Goal: Information Seeking & Learning: Learn about a topic

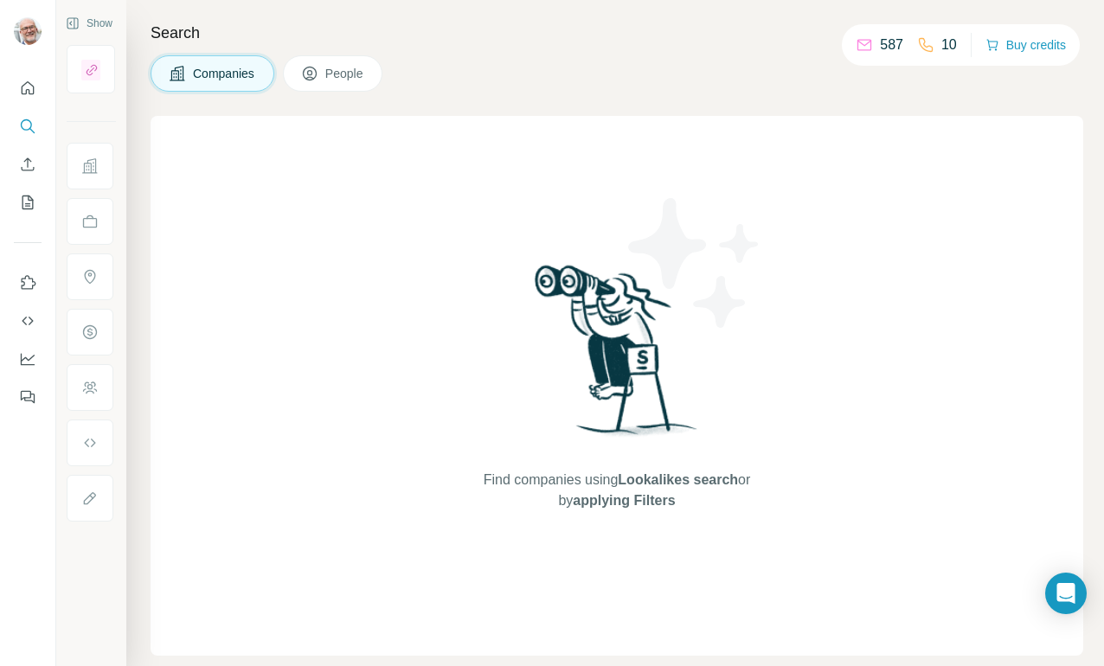
click at [237, 72] on span "Companies" at bounding box center [224, 73] width 63 height 17
click at [618, 337] on img at bounding box center [695, 263] width 156 height 156
click at [703, 479] on span "Lookalikes search" at bounding box center [678, 479] width 120 height 15
click at [700, 484] on span "Lookalikes search" at bounding box center [678, 479] width 120 height 15
click at [346, 80] on span "People" at bounding box center [345, 73] width 40 height 17
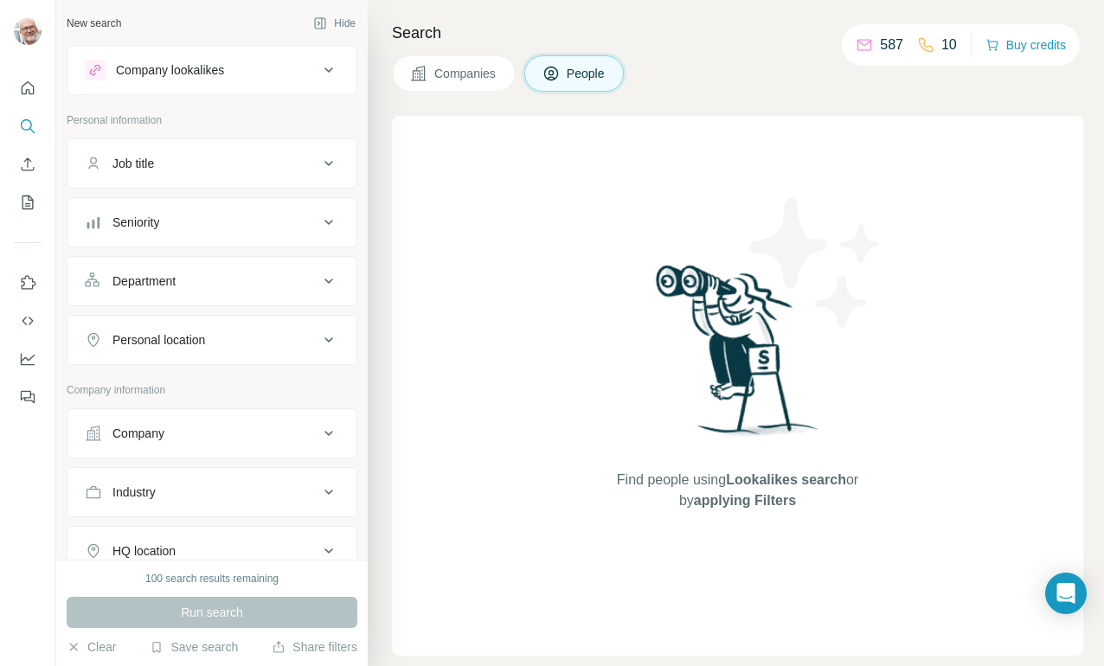
click at [447, 74] on span "Companies" at bounding box center [465, 73] width 63 height 17
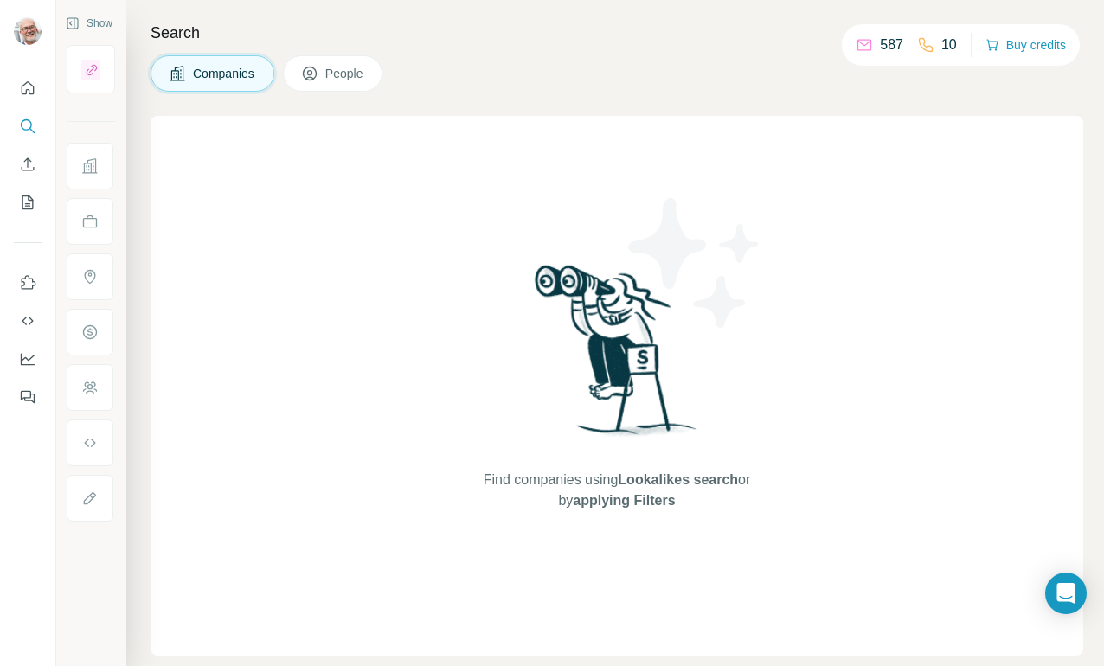
click at [694, 481] on span "Lookalikes search" at bounding box center [678, 479] width 120 height 15
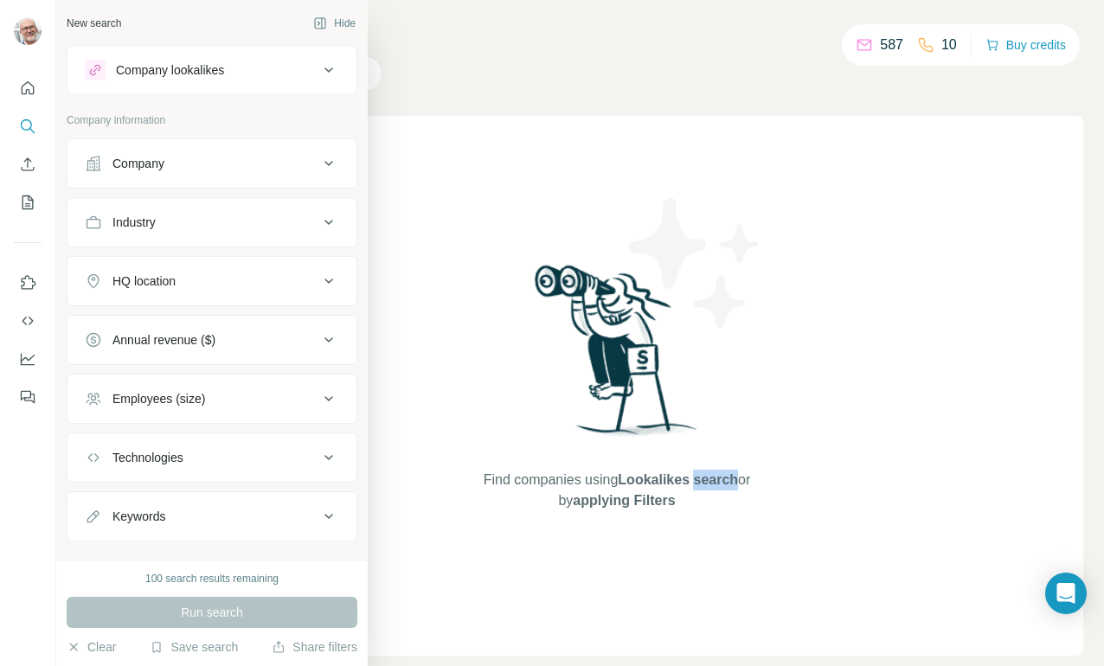
click at [170, 166] on div "Company" at bounding box center [202, 163] width 234 height 17
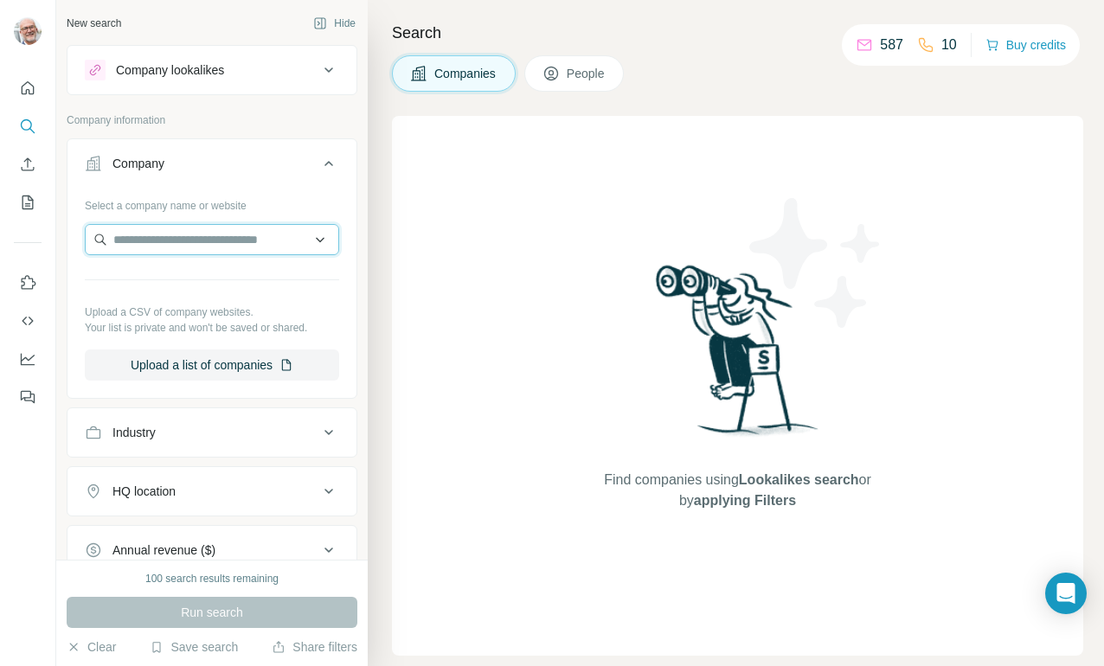
click at [154, 236] on input "text" at bounding box center [212, 239] width 254 height 31
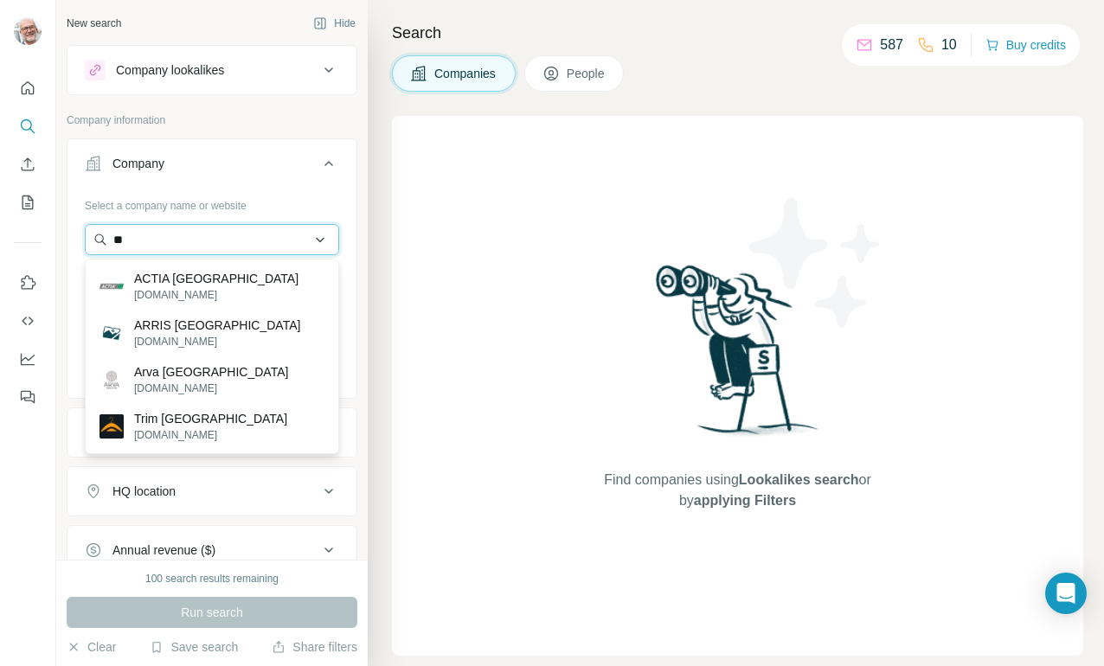
type input "*"
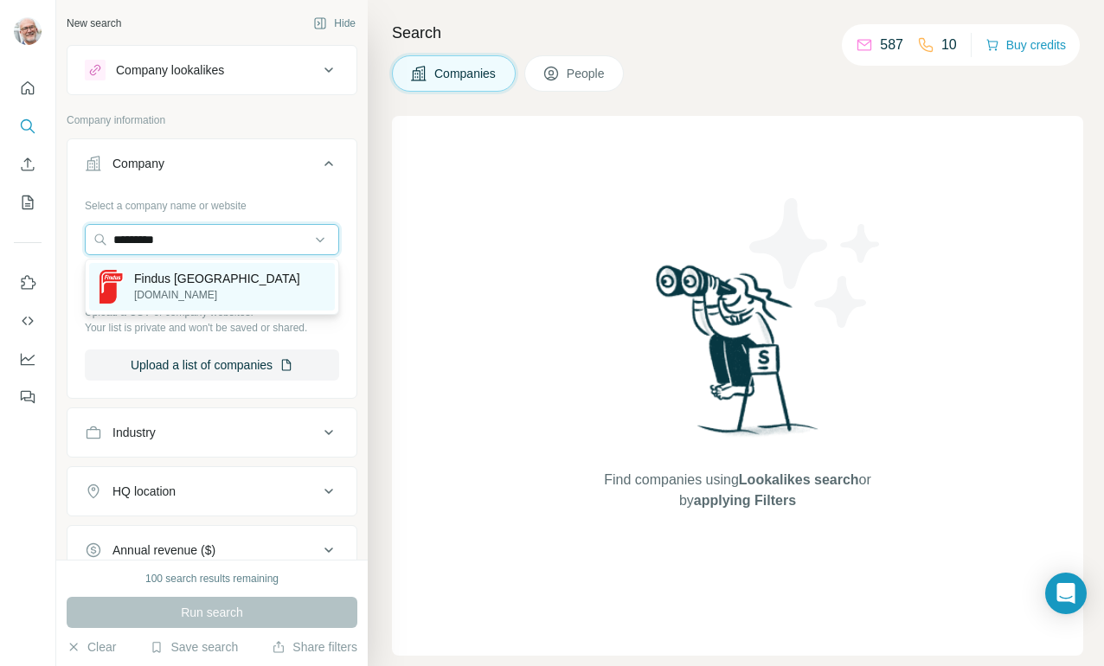
type input "*********"
click at [186, 278] on p "Findus [GEOGRAPHIC_DATA]" at bounding box center [217, 278] width 166 height 17
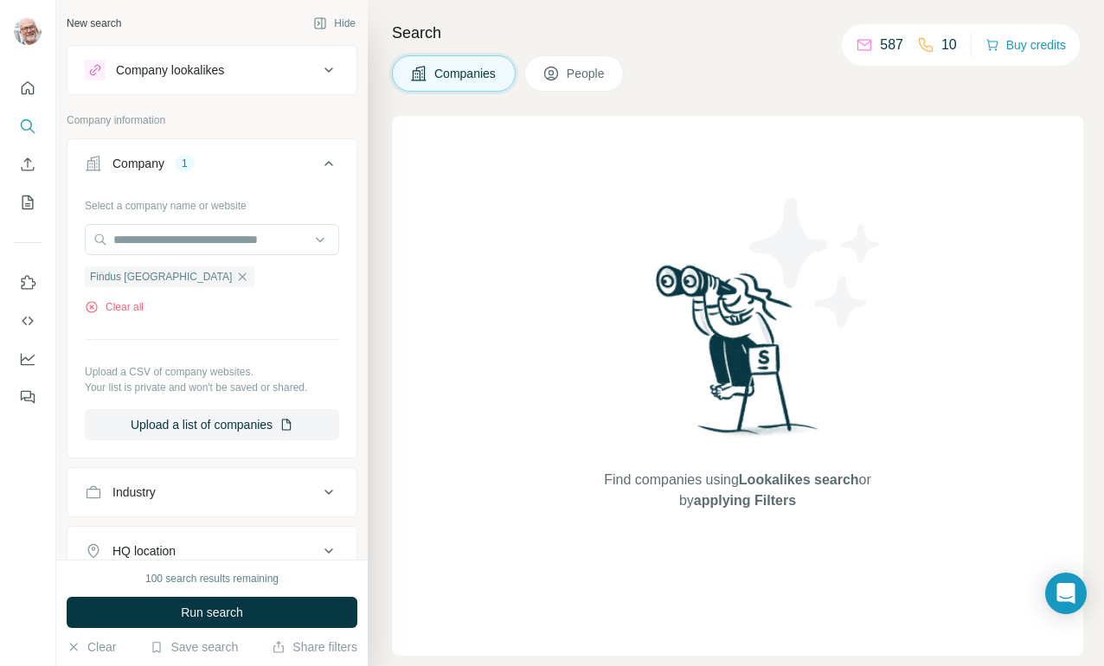
click at [784, 484] on span "Lookalikes search" at bounding box center [799, 479] width 120 height 15
click at [235, 280] on icon "button" at bounding box center [242, 277] width 14 height 14
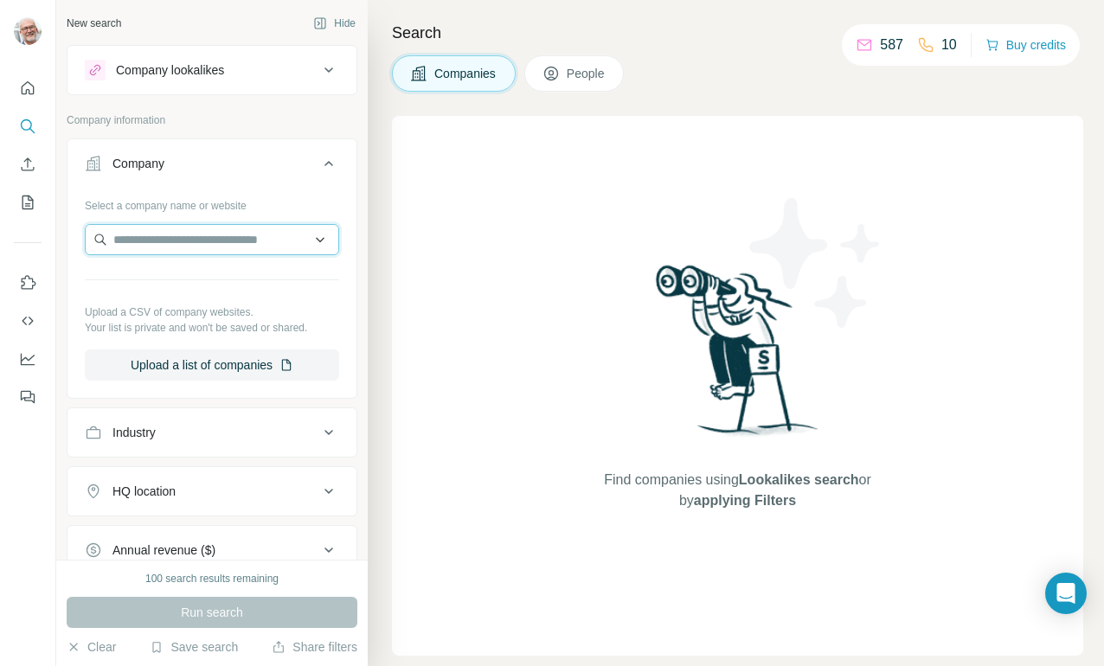
click at [166, 244] on input "text" at bounding box center [212, 239] width 254 height 31
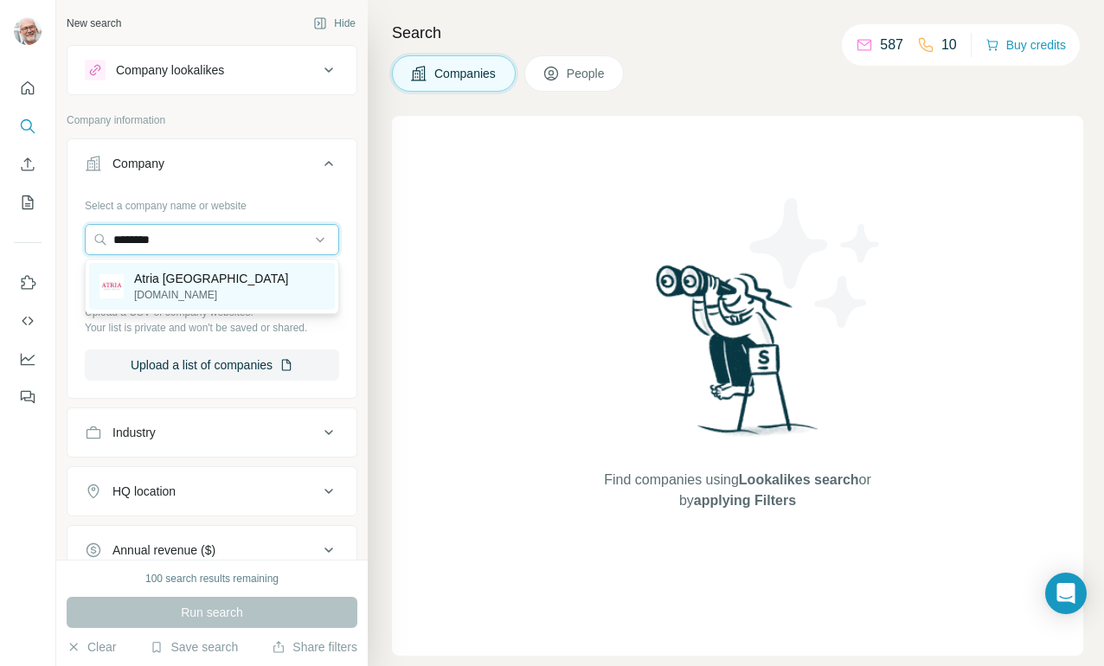
type input "********"
click at [158, 285] on p "Atria [GEOGRAPHIC_DATA]" at bounding box center [211, 278] width 154 height 17
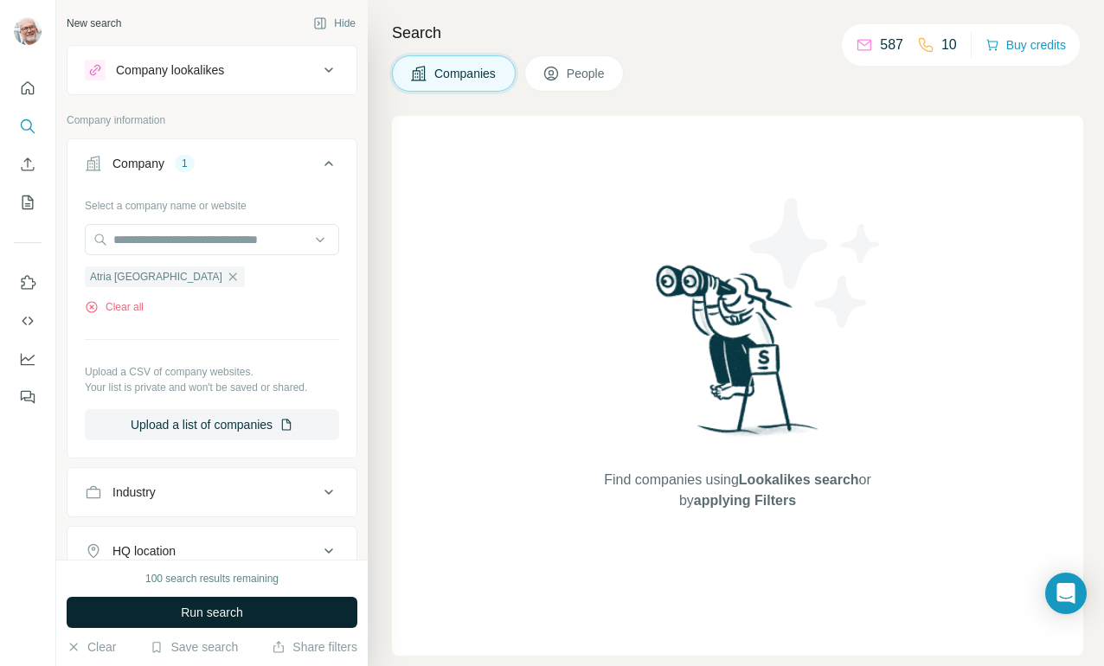
click at [231, 607] on span "Run search" at bounding box center [212, 612] width 62 height 17
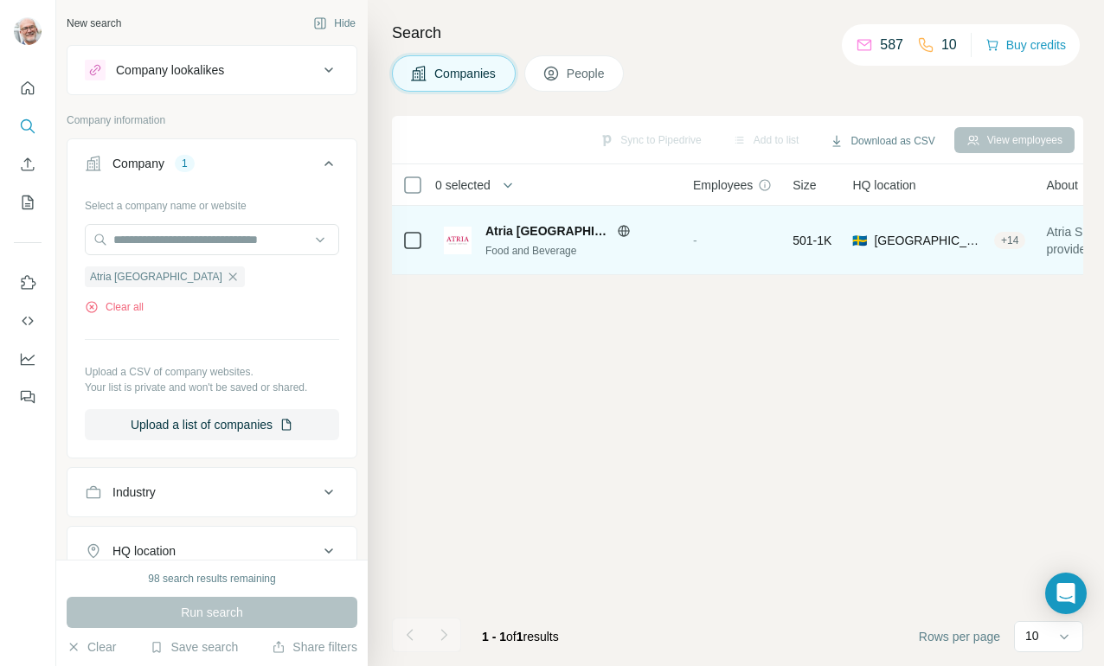
click at [520, 243] on div "Food and Beverage" at bounding box center [578, 251] width 187 height 16
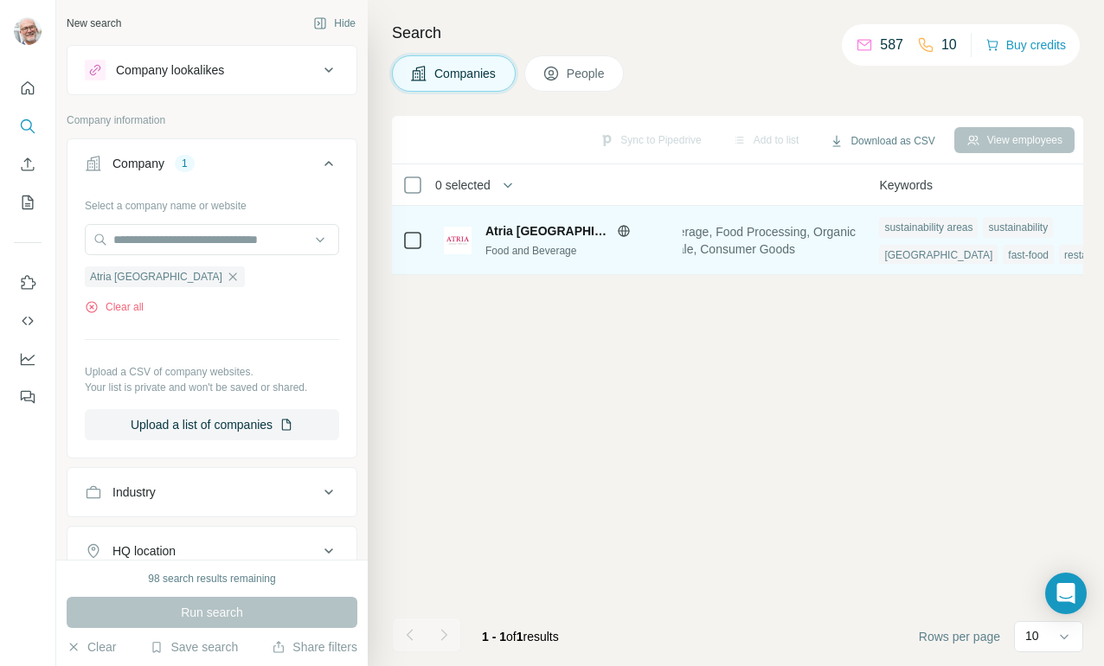
scroll to position [0, 1333]
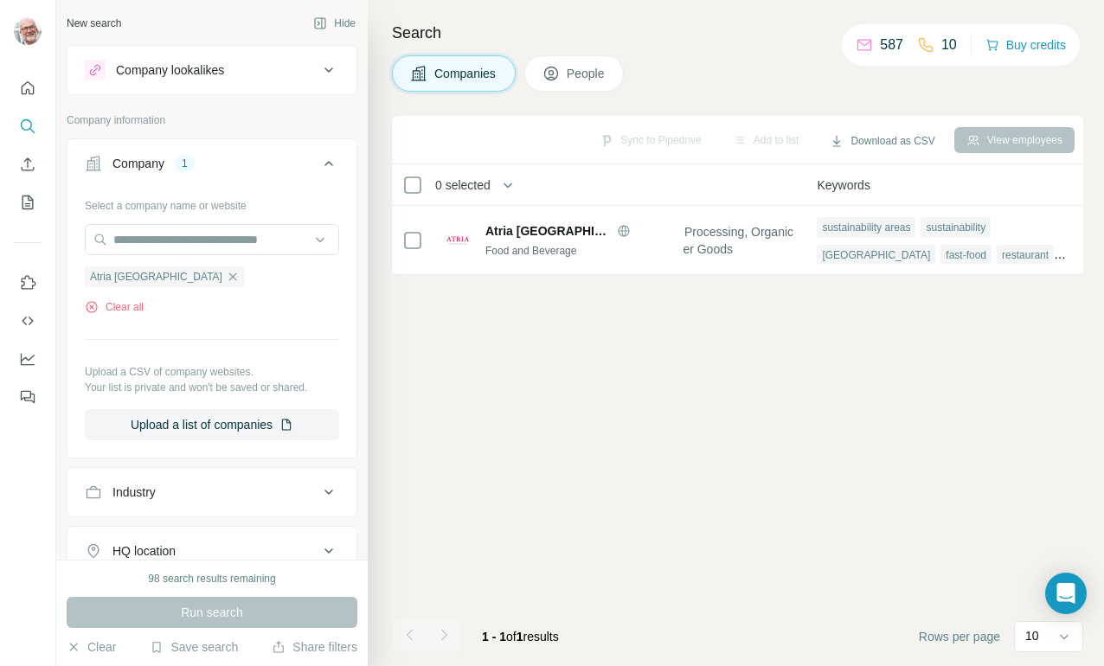
click at [1023, 144] on div "View employees" at bounding box center [1014, 140] width 120 height 26
click at [1020, 140] on div "View employees" at bounding box center [1014, 140] width 120 height 26
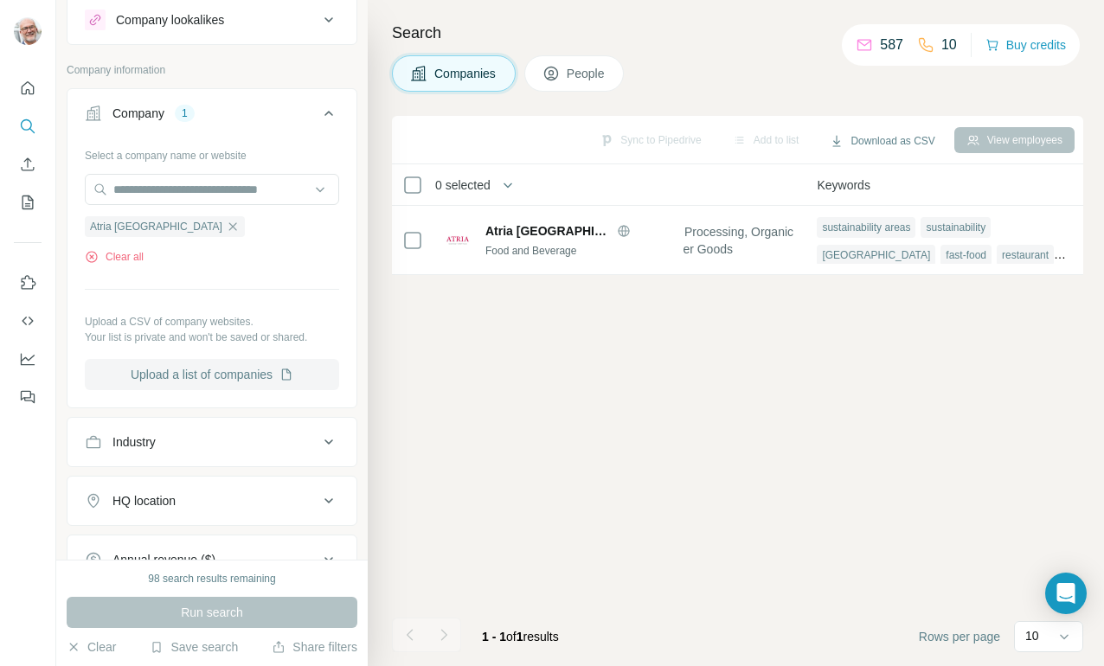
scroll to position [300, 0]
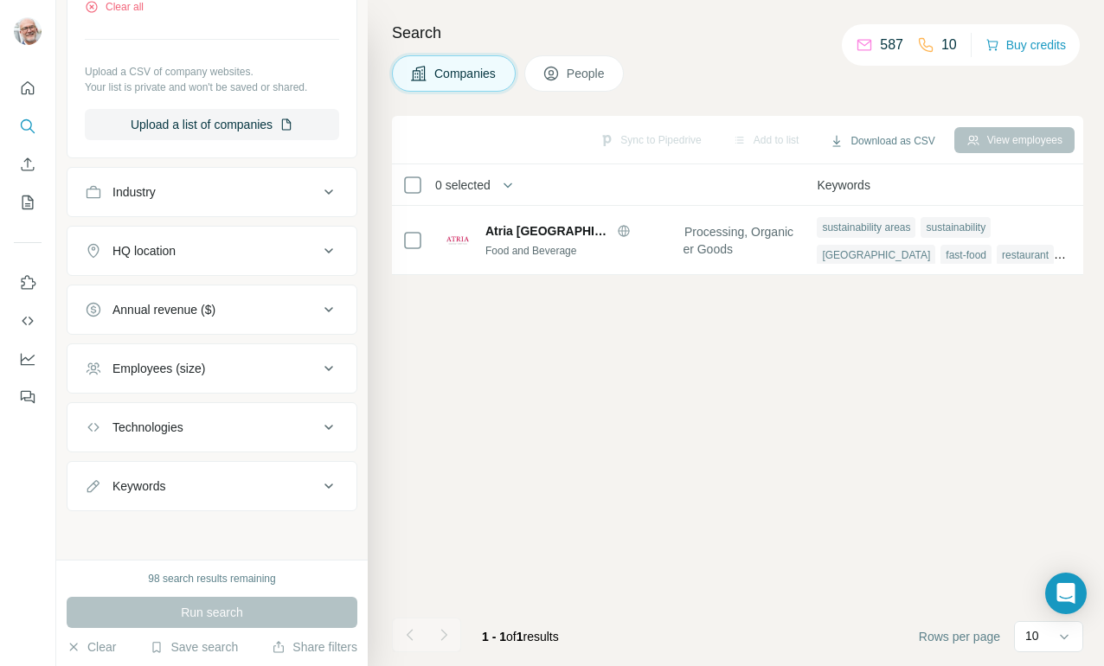
click at [241, 371] on div "Employees (size)" at bounding box center [202, 368] width 234 height 17
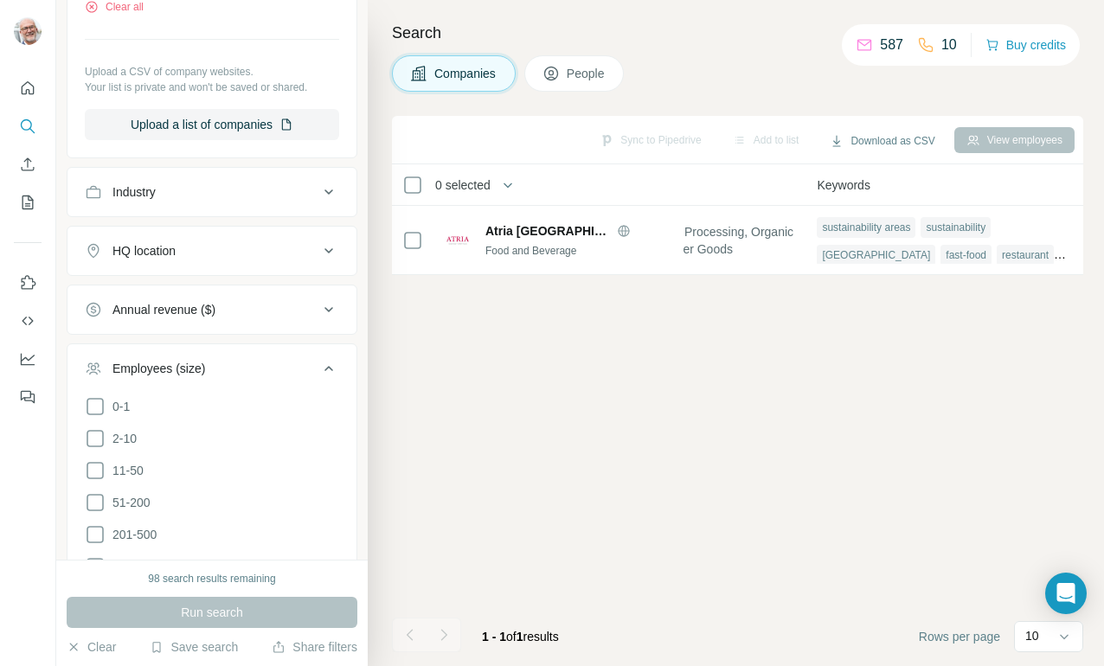
click at [241, 371] on div "Employees (size)" at bounding box center [202, 368] width 234 height 17
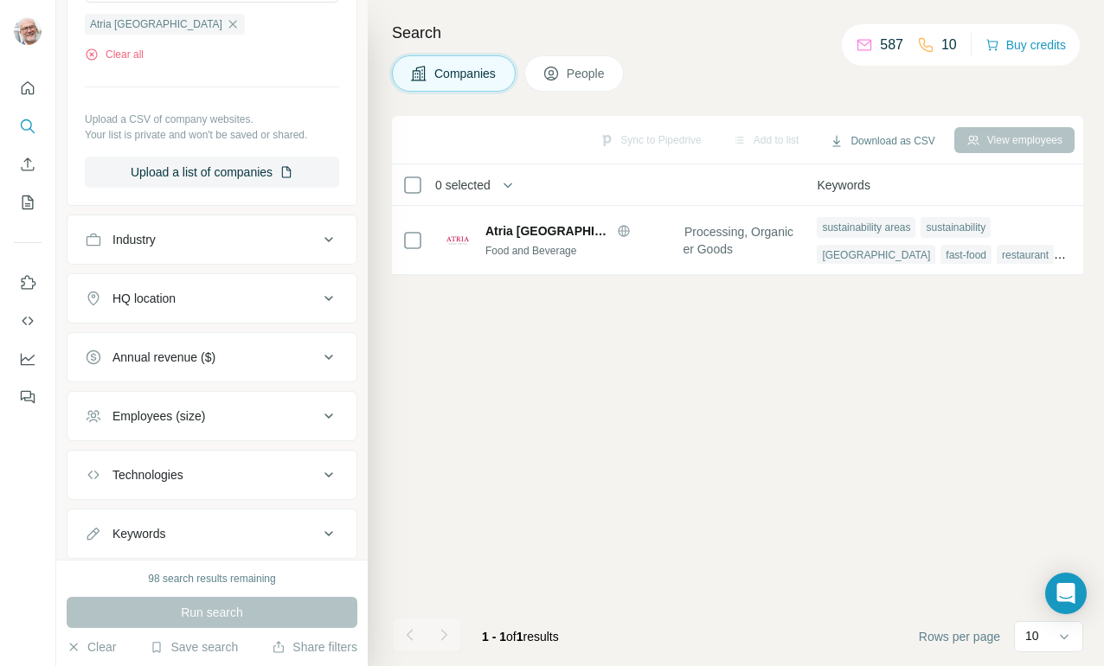
scroll to position [247, 0]
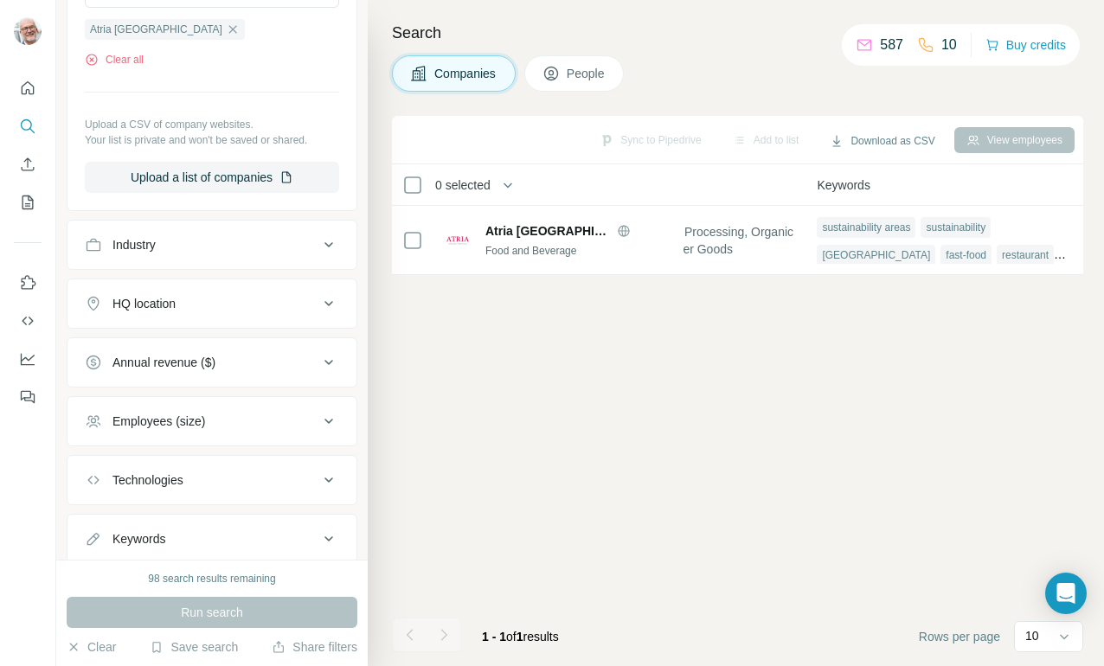
click at [1015, 143] on div "View employees" at bounding box center [1014, 140] width 120 height 26
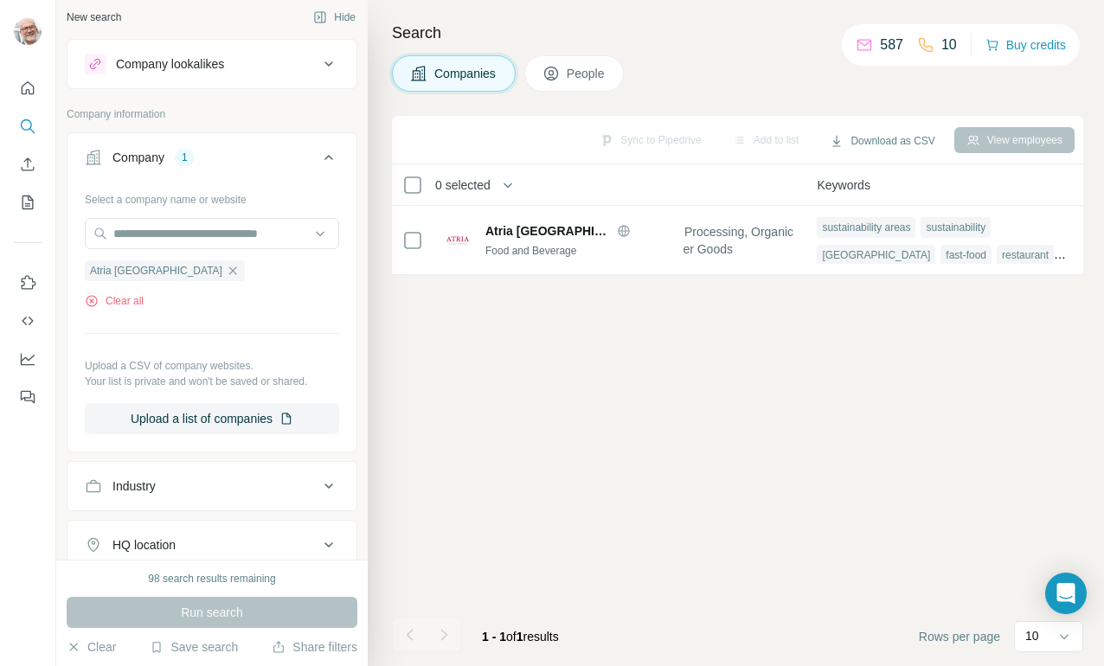
scroll to position [5, 0]
click at [326, 61] on icon at bounding box center [328, 64] width 21 height 21
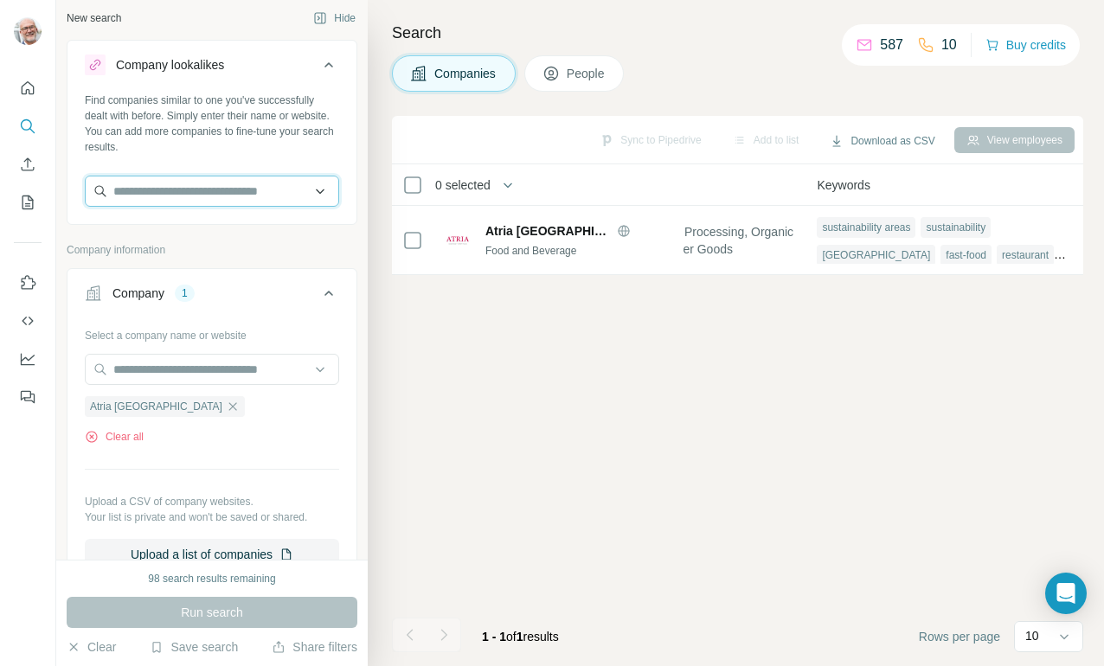
click at [223, 189] on input "text" at bounding box center [212, 191] width 254 height 31
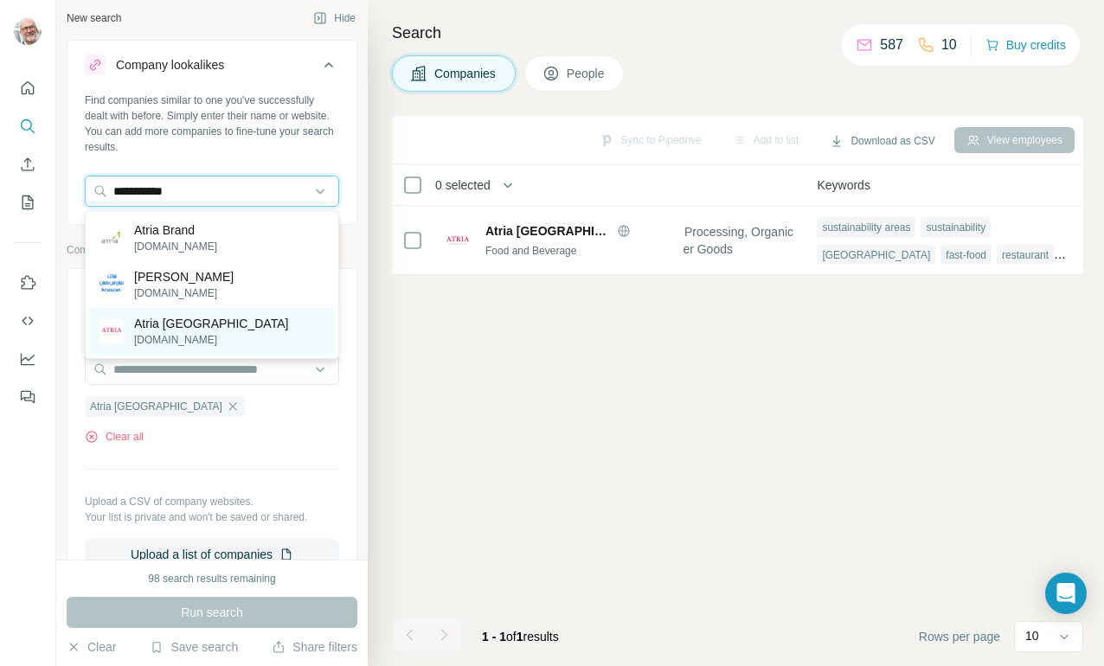
type input "**********"
click at [212, 317] on p "Atria [GEOGRAPHIC_DATA]" at bounding box center [211, 323] width 154 height 17
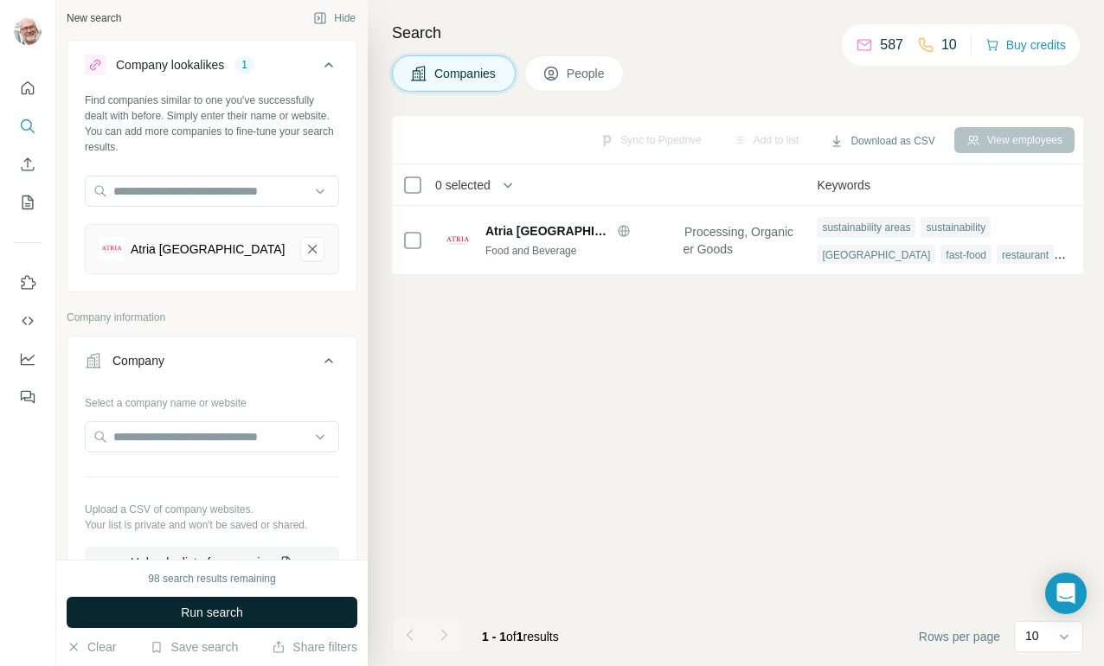
click at [219, 613] on span "Run search" at bounding box center [212, 612] width 62 height 17
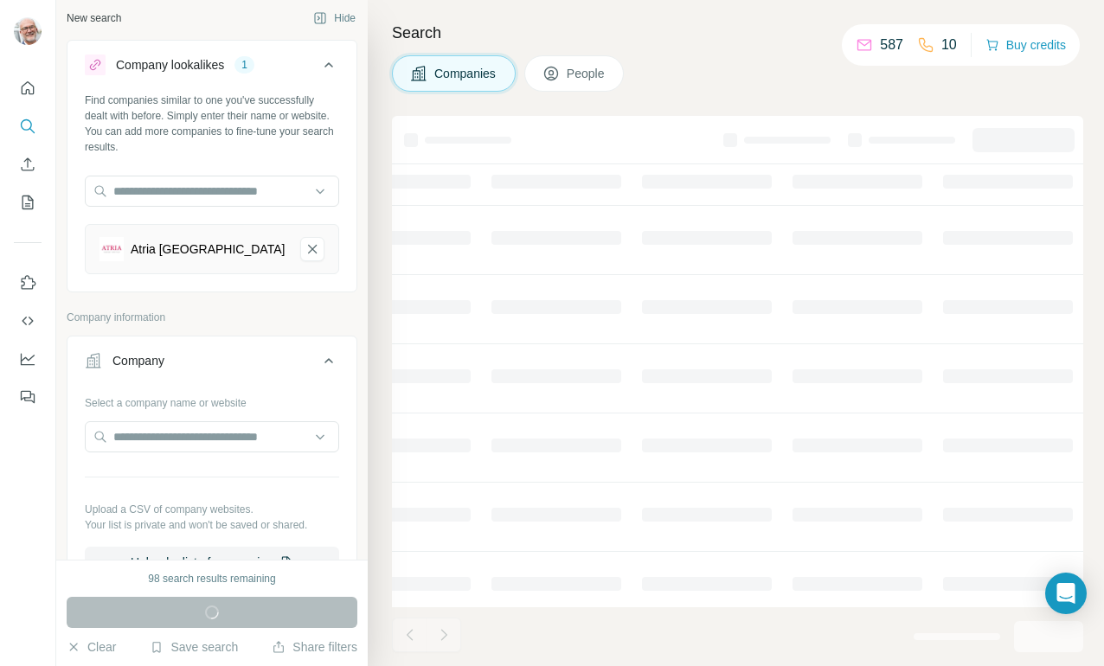
scroll to position [0, 954]
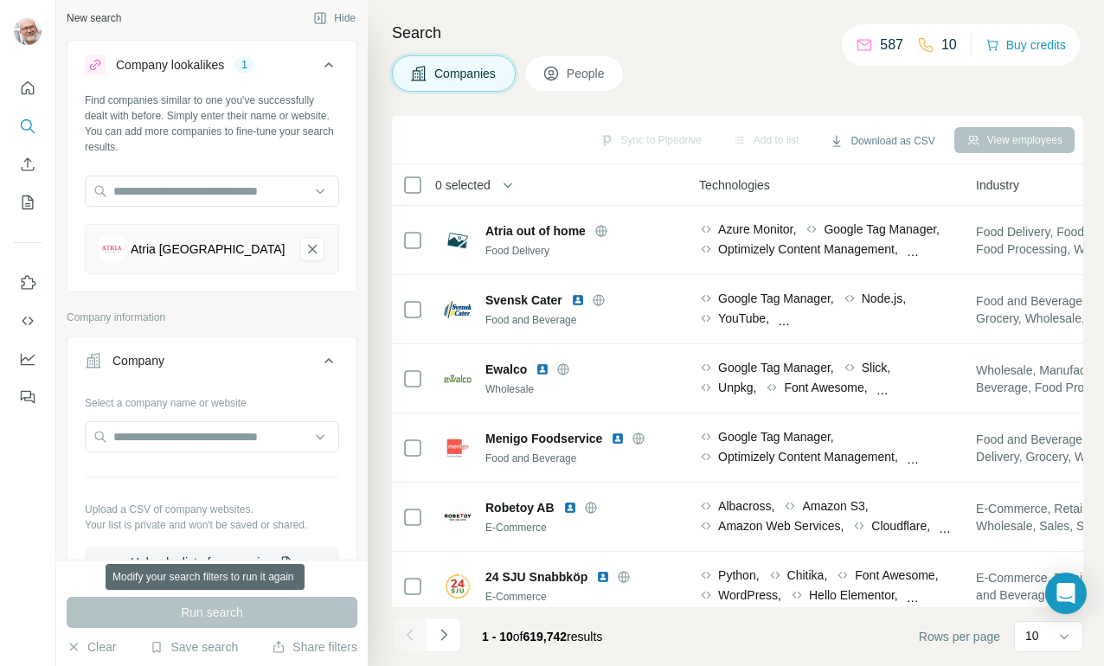
click at [219, 613] on div "Run search" at bounding box center [212, 612] width 291 height 31
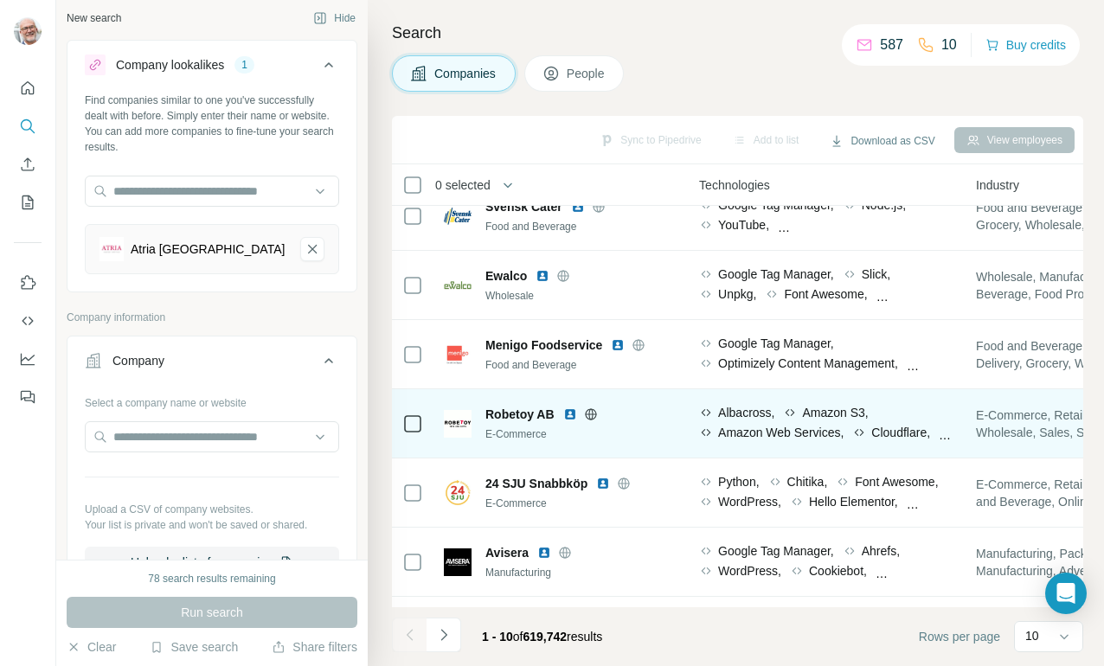
scroll to position [97, 954]
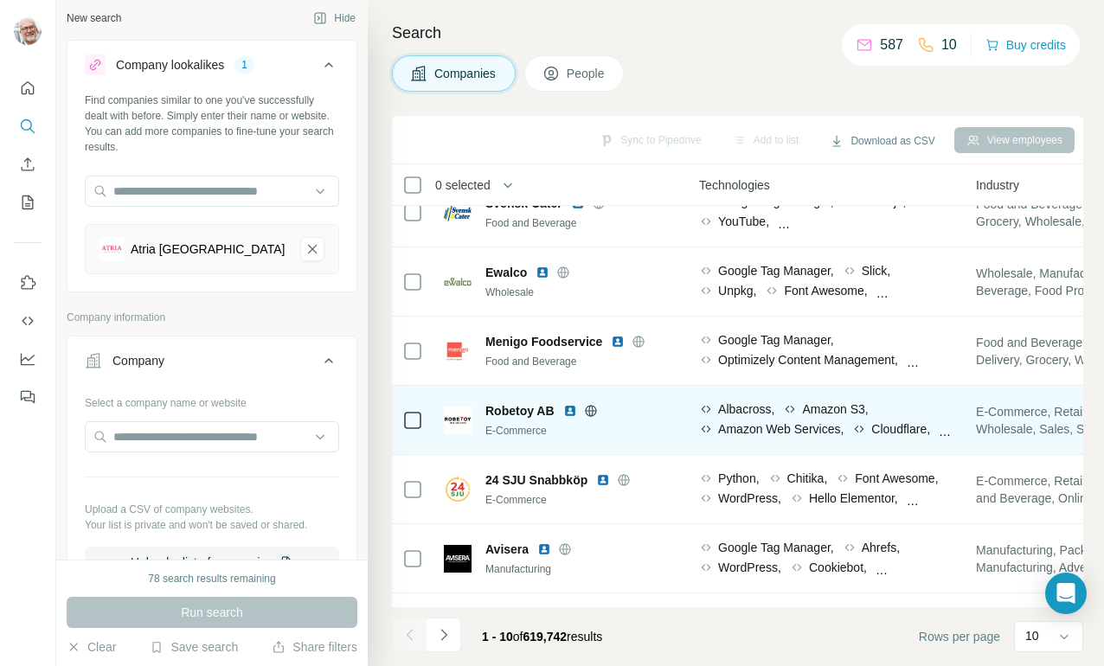
click at [641, 548] on div "Avisera" at bounding box center [578, 549] width 187 height 17
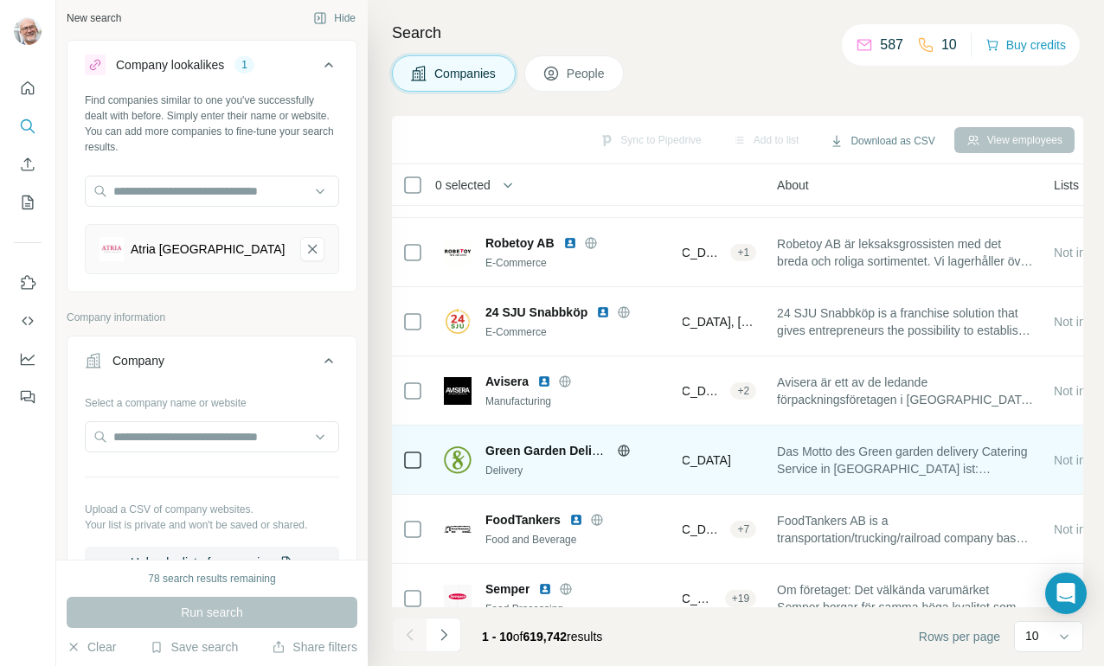
scroll to position [291, 330]
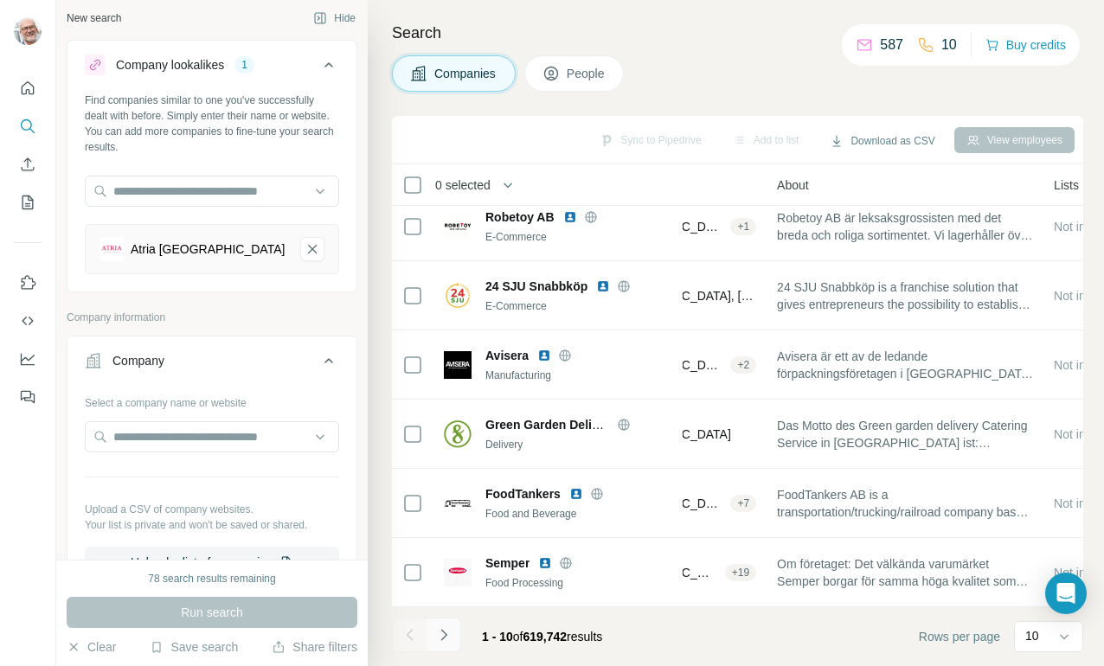
click at [441, 630] on icon "Navigate to next page" at bounding box center [443, 634] width 6 height 11
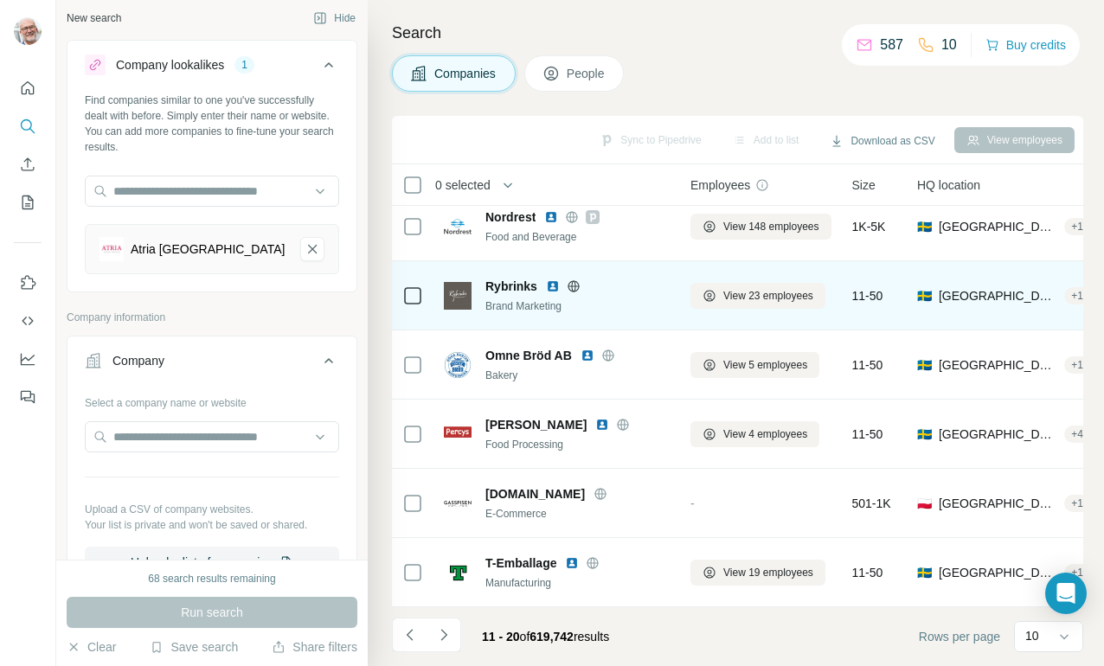
scroll to position [291, 0]
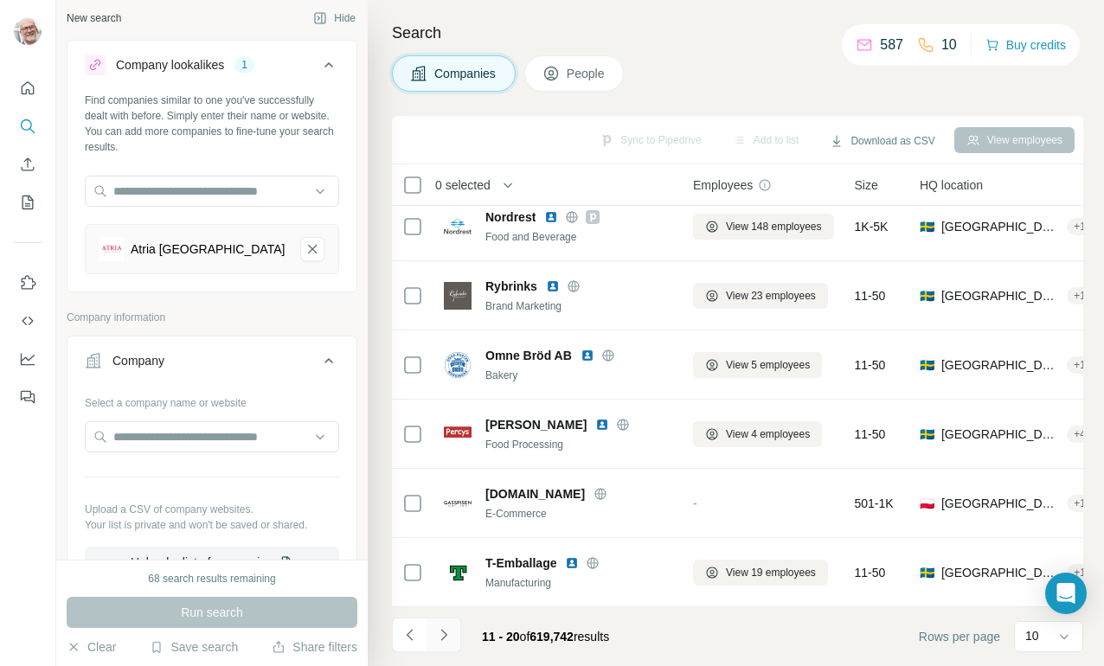
click at [442, 632] on icon "Navigate to next page" at bounding box center [443, 634] width 17 height 17
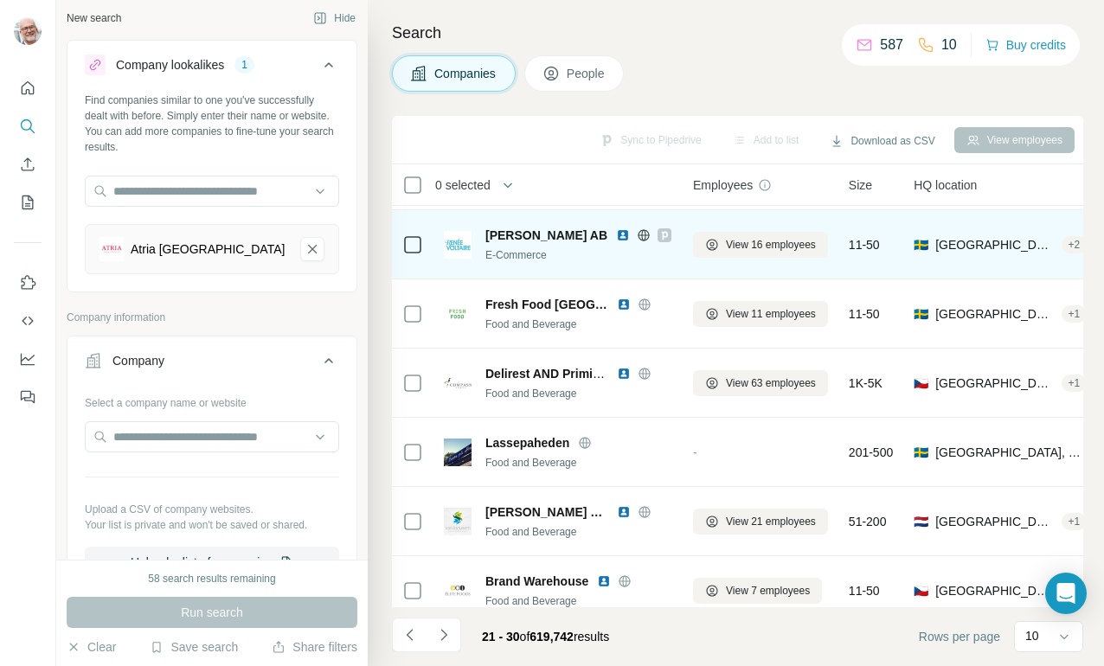
scroll to position [205, 0]
